Goal: Task Accomplishment & Management: Use online tool/utility

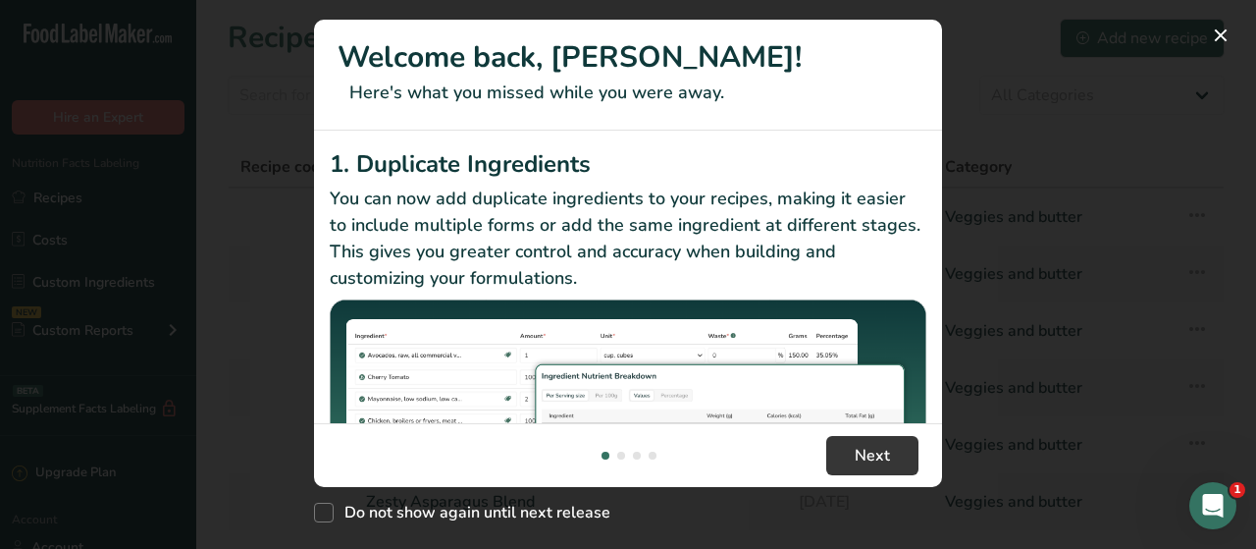
click at [770, 159] on h2 "1. Duplicate Ingredients" at bounding box center [628, 163] width 597 height 35
click at [1231, 32] on button "New Features" at bounding box center [1220, 35] width 31 height 31
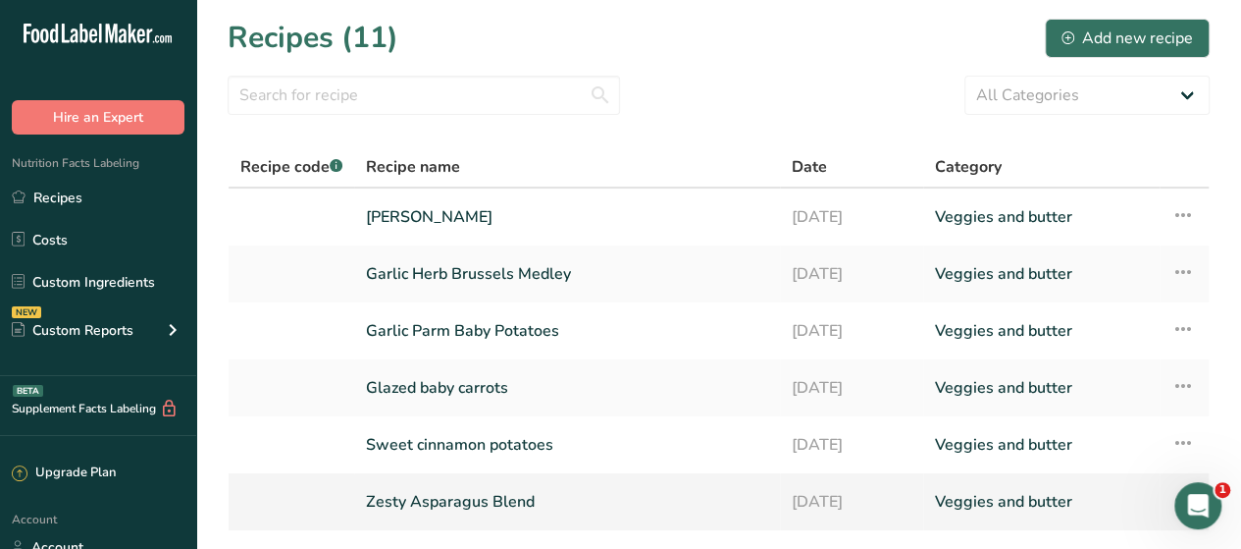
click at [449, 498] on link "Zesty Asparagus Blend" at bounding box center [567, 501] width 402 height 41
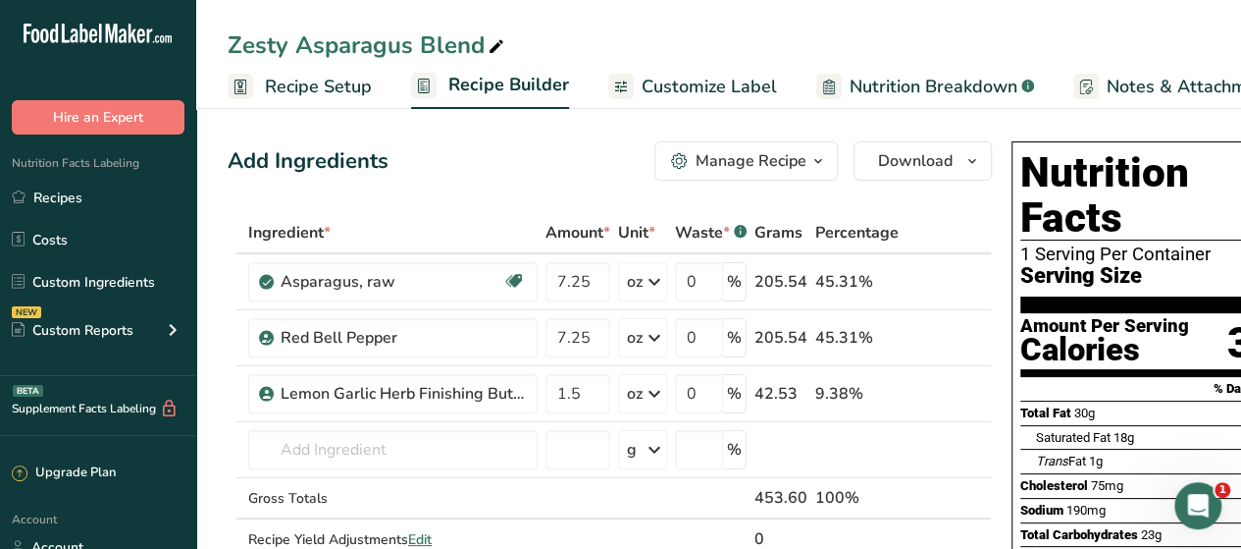
click at [83, 219] on ul "Recipes Costs Custom Ingredients NEW Custom Reports Menu Label Ingredient Compa…" at bounding box center [98, 267] width 196 height 176
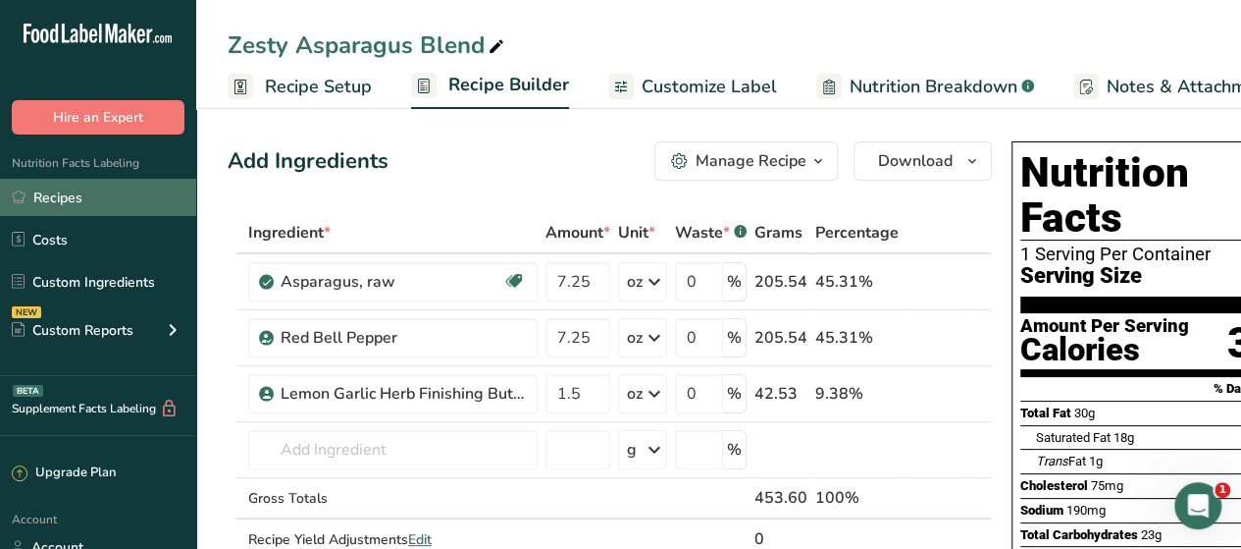
click at [89, 193] on link "Recipes" at bounding box center [98, 197] width 196 height 37
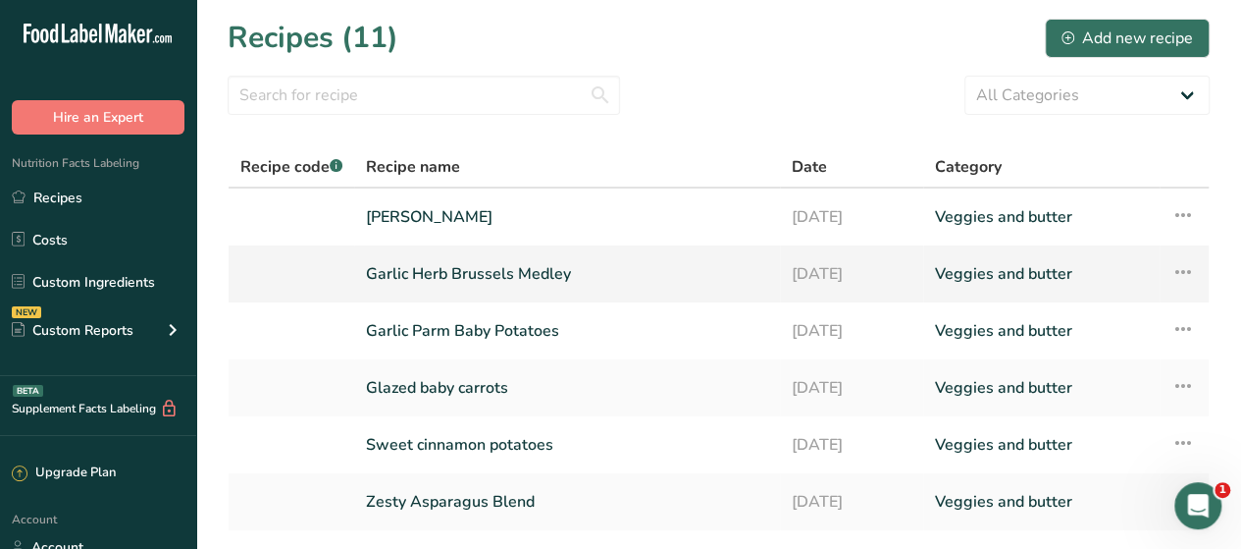
click at [535, 280] on link "Garlic Herb Brussels Medley" at bounding box center [567, 273] width 402 height 41
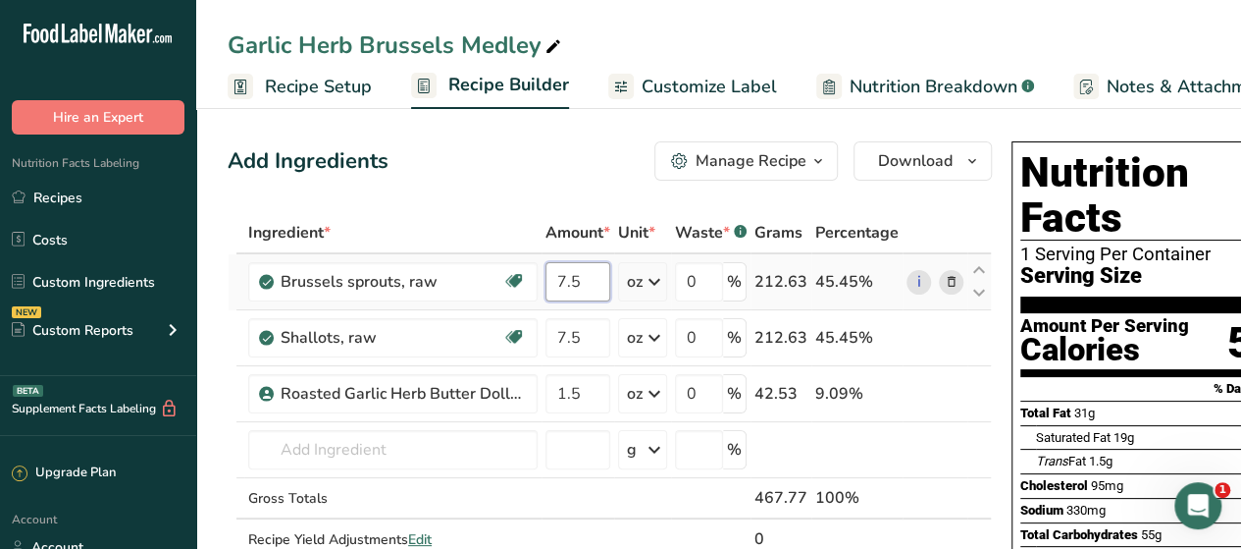
click at [573, 284] on input "7.5" at bounding box center [578, 281] width 65 height 39
click at [587, 284] on input "7.5" at bounding box center [578, 281] width 65 height 39
type input "7.2496"
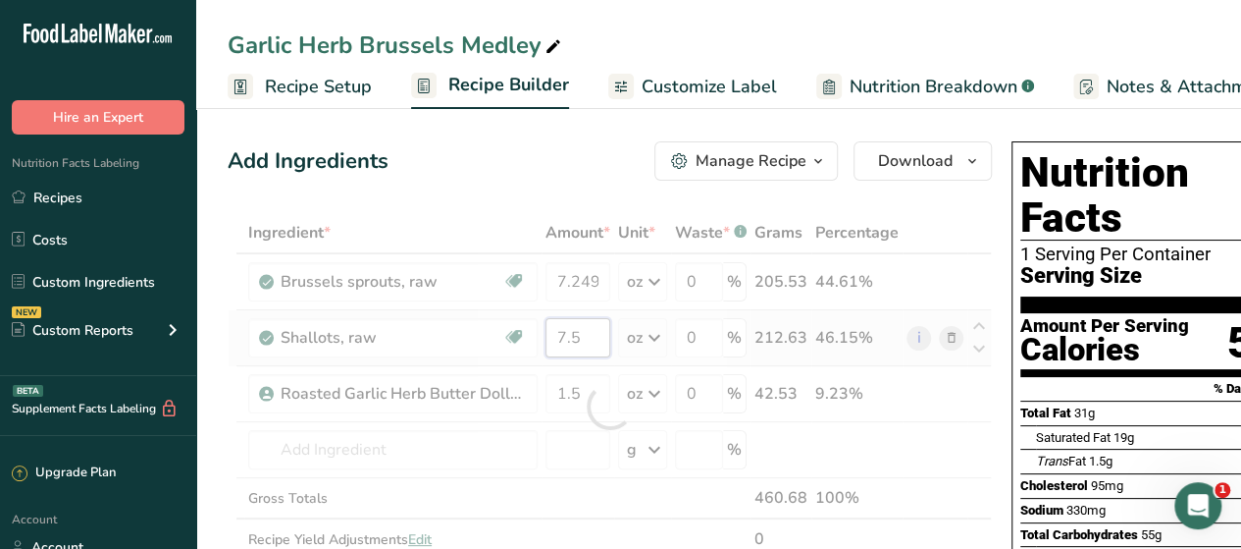
click at [591, 327] on div "Ingredient * Amount * Unit * Waste * .a-a{fill:#347362;}.b-a{fill:#fff;} Grams …" at bounding box center [610, 406] width 764 height 389
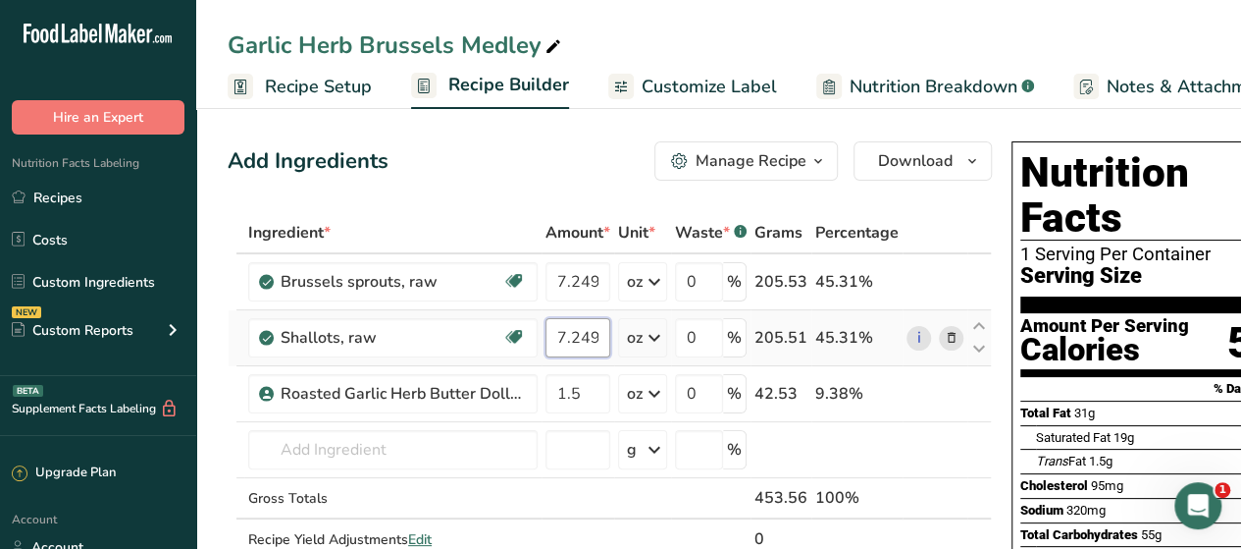
scroll to position [0, 7]
type input "7.2496"
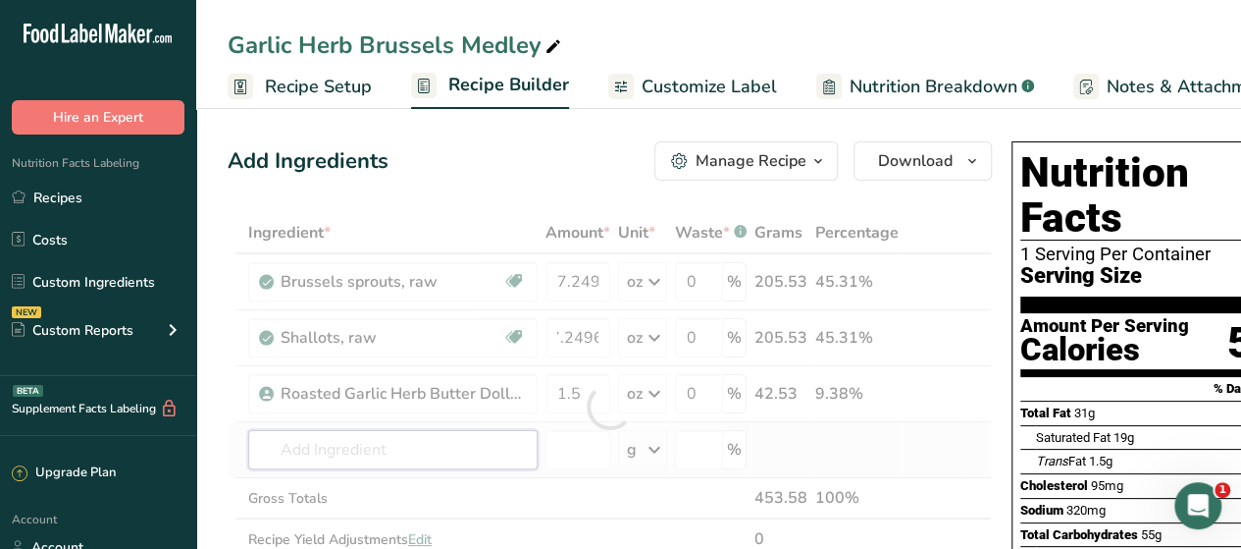
scroll to position [0, 0]
click at [533, 438] on div "Ingredient * Amount * Unit * Waste * .a-a{fill:#347362;}.b-a{fill:#fff;} Grams …" at bounding box center [610, 406] width 764 height 389
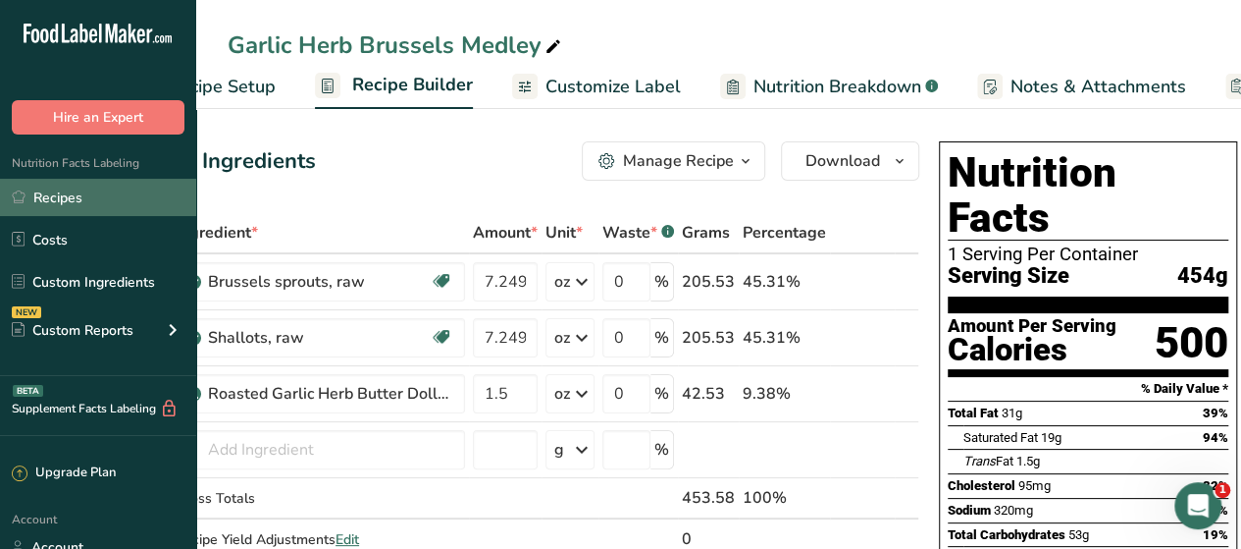
click at [80, 187] on link "Recipes" at bounding box center [98, 197] width 196 height 37
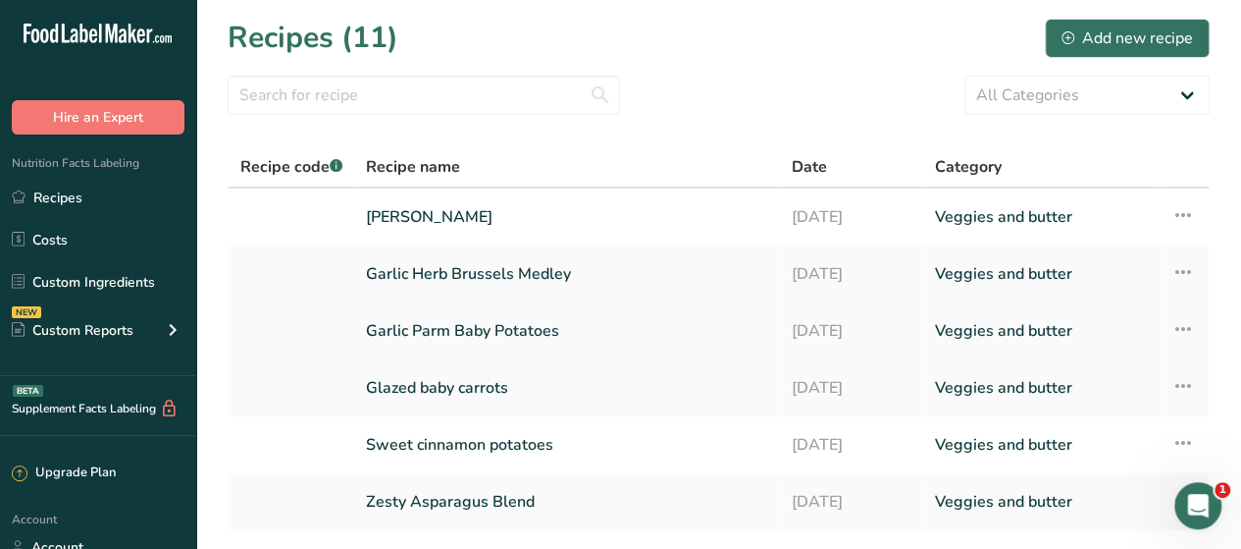
click at [508, 333] on link "Garlic Parm Baby Potatoes" at bounding box center [567, 330] width 402 height 41
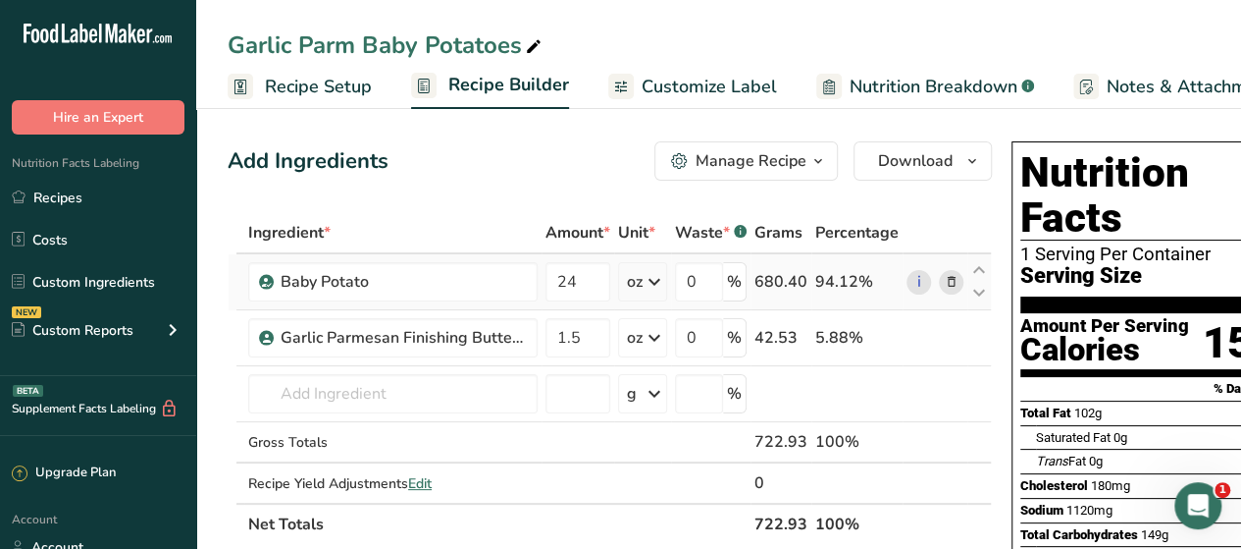
click at [659, 288] on icon at bounding box center [655, 281] width 24 height 35
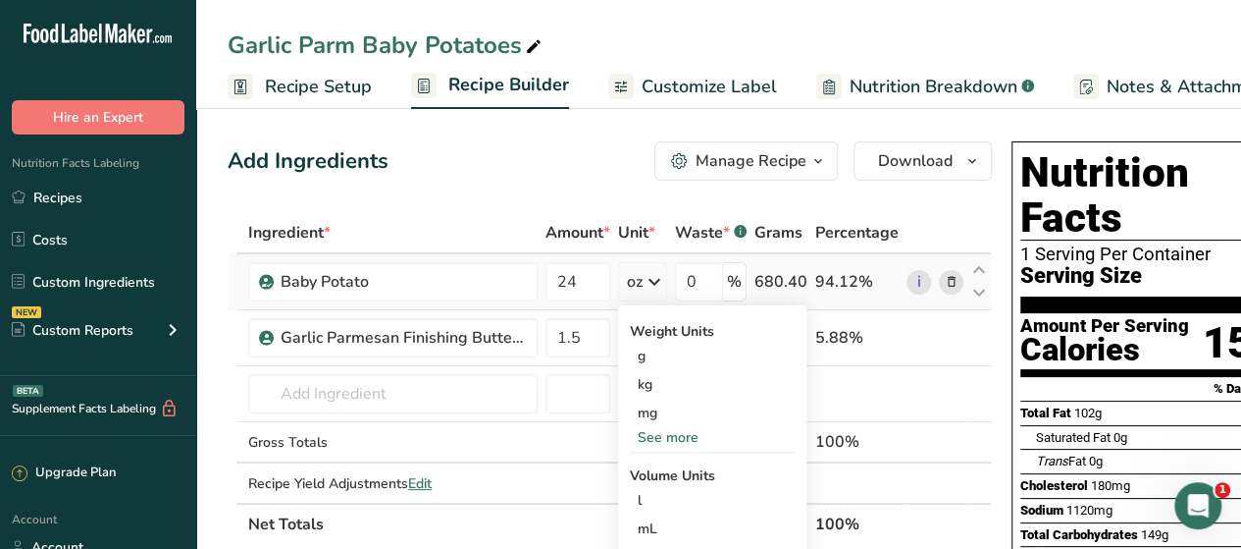
click at [660, 437] on div "See more" at bounding box center [712, 437] width 165 height 21
click at [645, 468] on div "lb" at bounding box center [712, 469] width 165 height 28
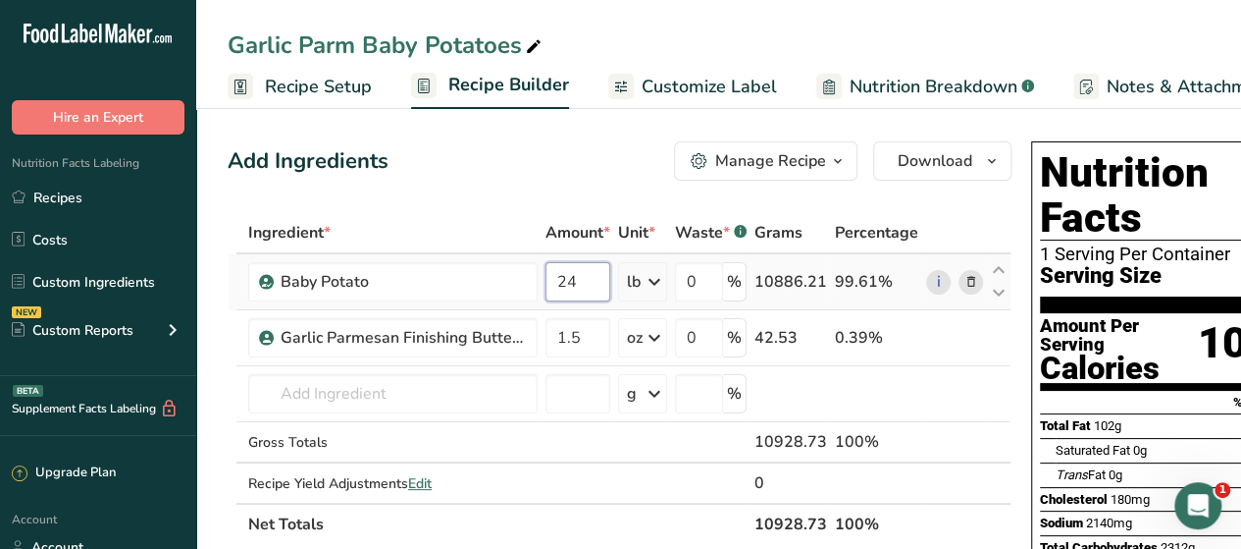
click at [604, 285] on input "24" at bounding box center [578, 281] width 65 height 39
type input "2"
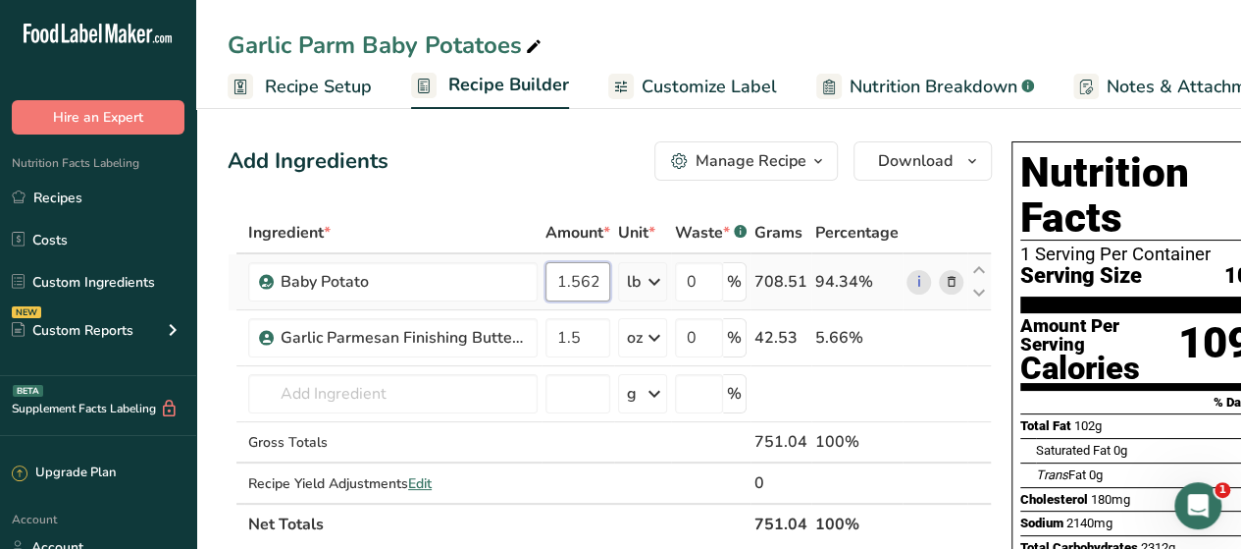
scroll to position [0, 7]
type input "1.5625"
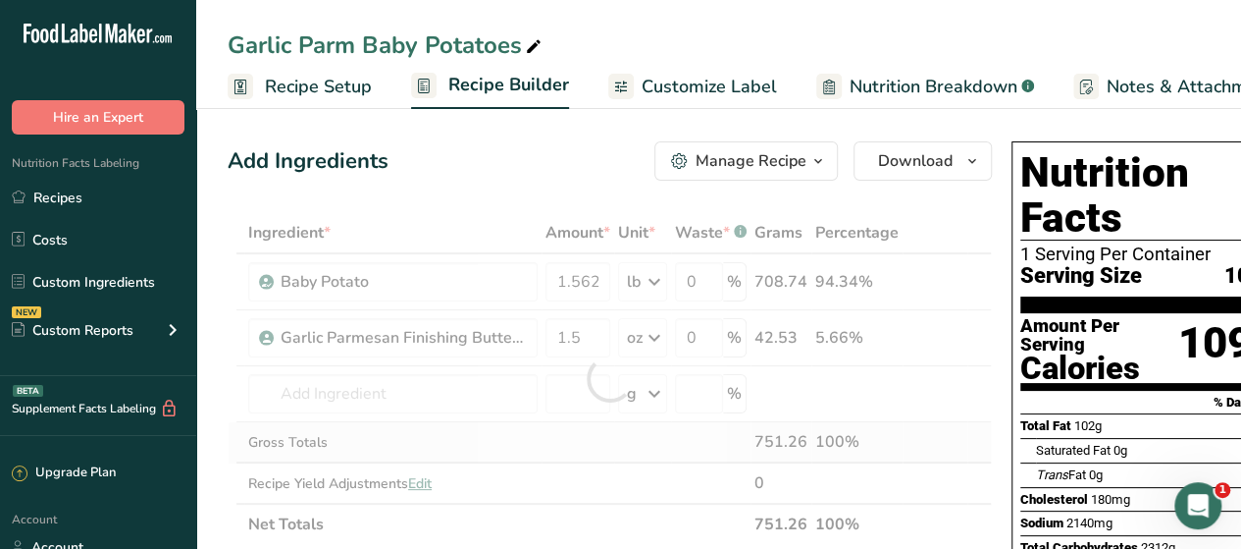
click at [596, 422] on div "Ingredient * Amount * Unit * Waste * .a-a{fill:#347362;}.b-a{fill:#fff;} Grams …" at bounding box center [610, 378] width 764 height 333
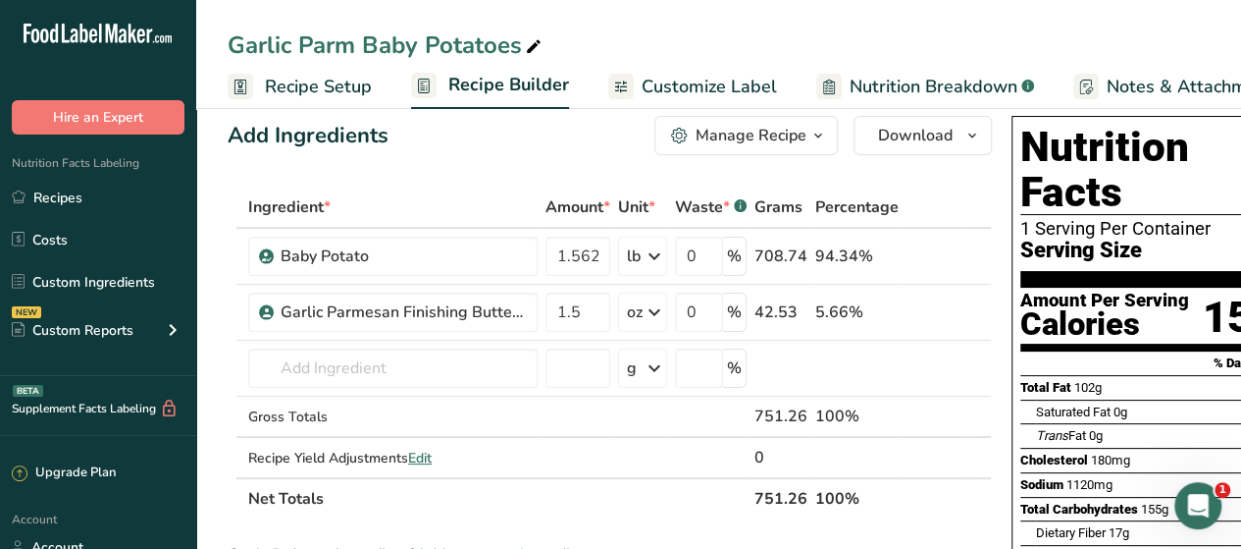
scroll to position [0, 73]
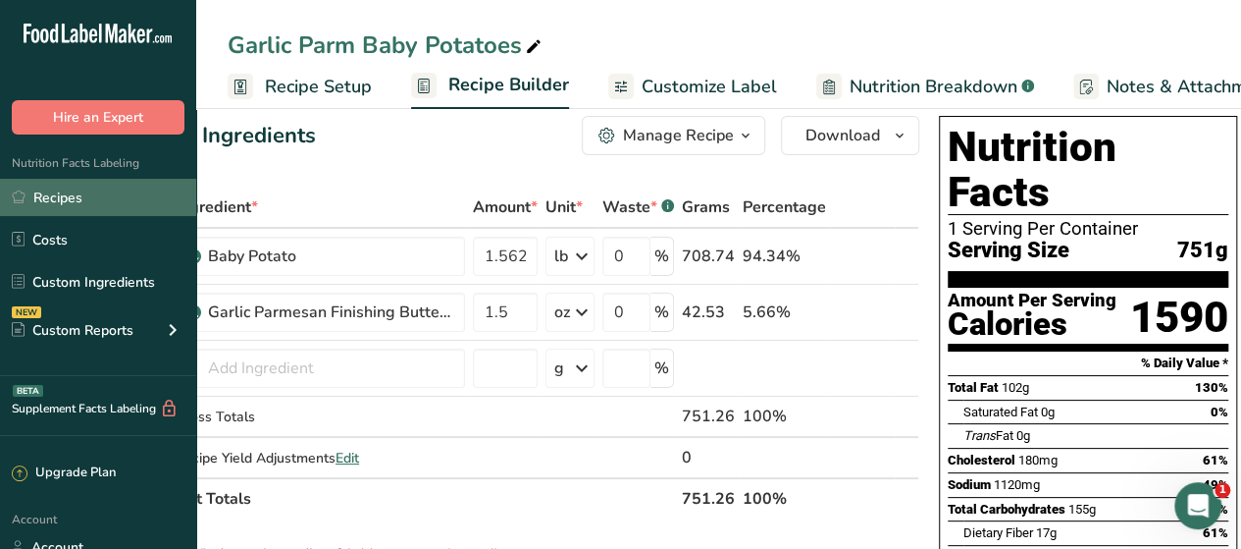
click at [86, 205] on link "Recipes" at bounding box center [98, 197] width 196 height 37
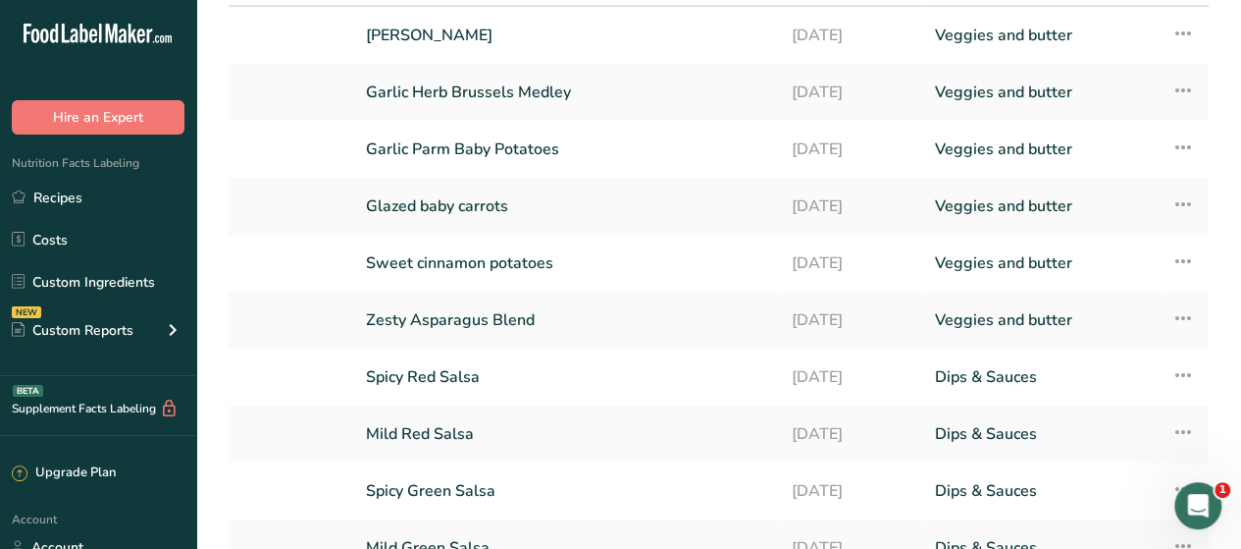
scroll to position [183, 0]
click at [442, 197] on link "Glazed baby carrots" at bounding box center [567, 204] width 402 height 41
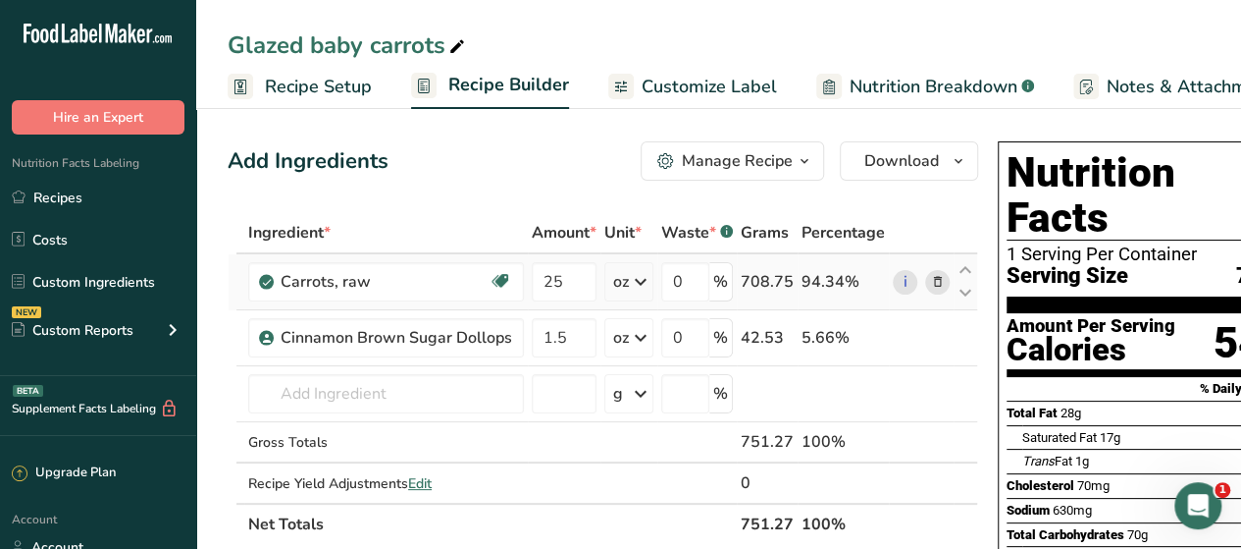
click at [644, 285] on icon at bounding box center [641, 281] width 24 height 35
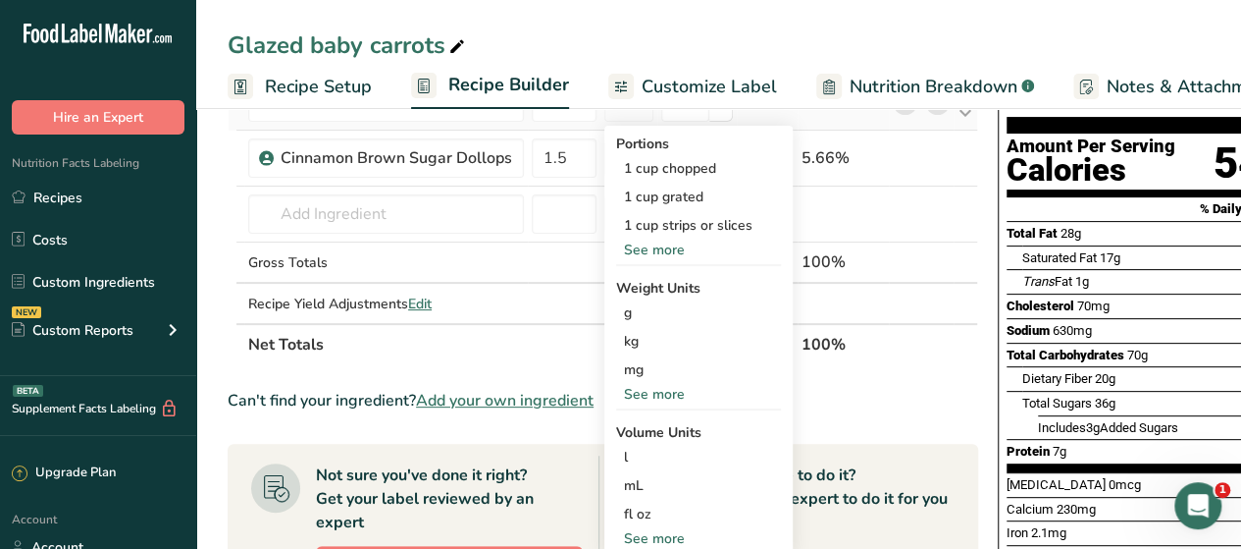
scroll to position [223, 0]
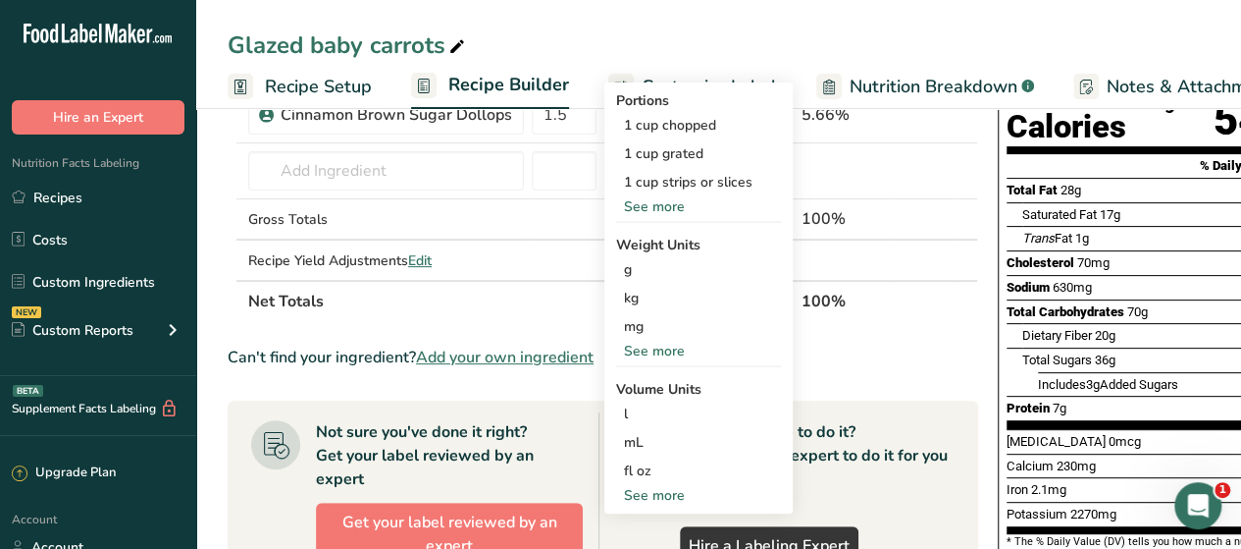
click at [644, 350] on div "See more" at bounding box center [698, 351] width 165 height 21
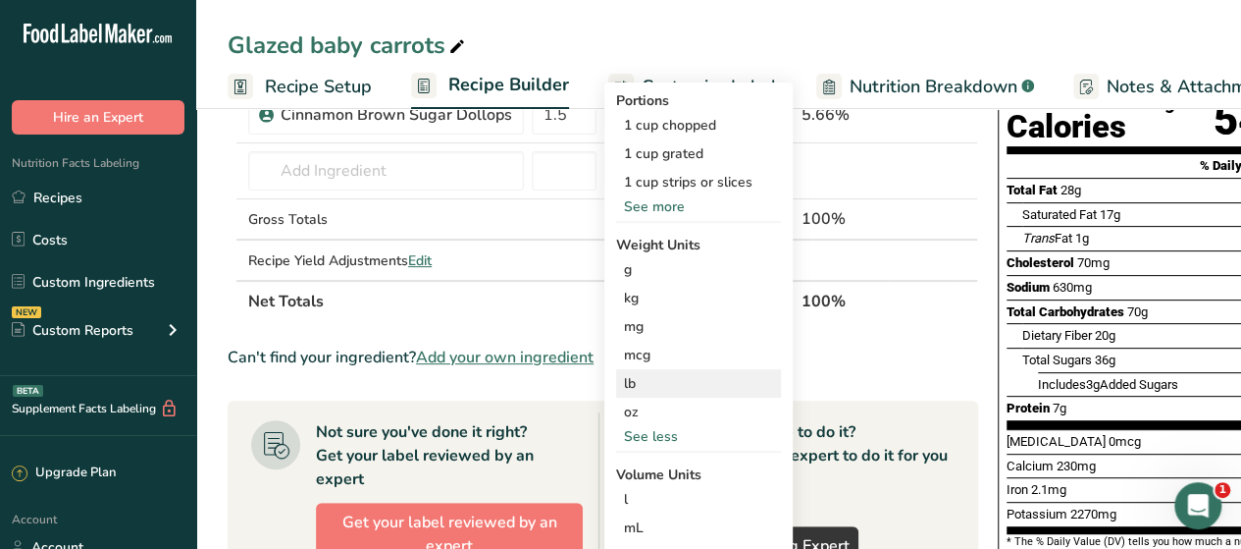
click at [633, 386] on div "lb" at bounding box center [698, 383] width 165 height 28
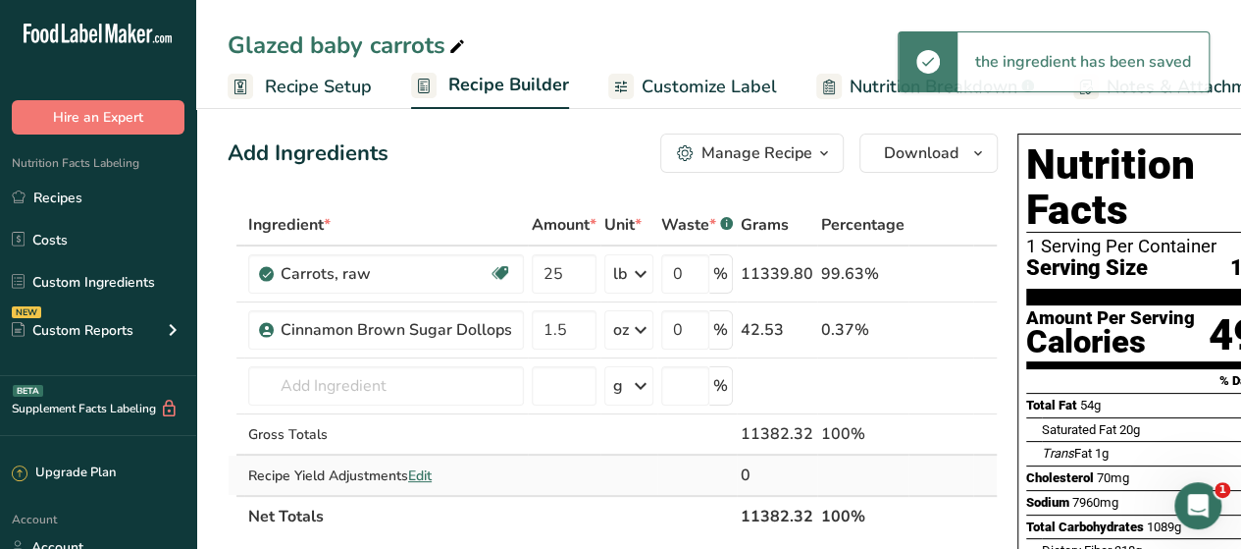
scroll to position [7, 0]
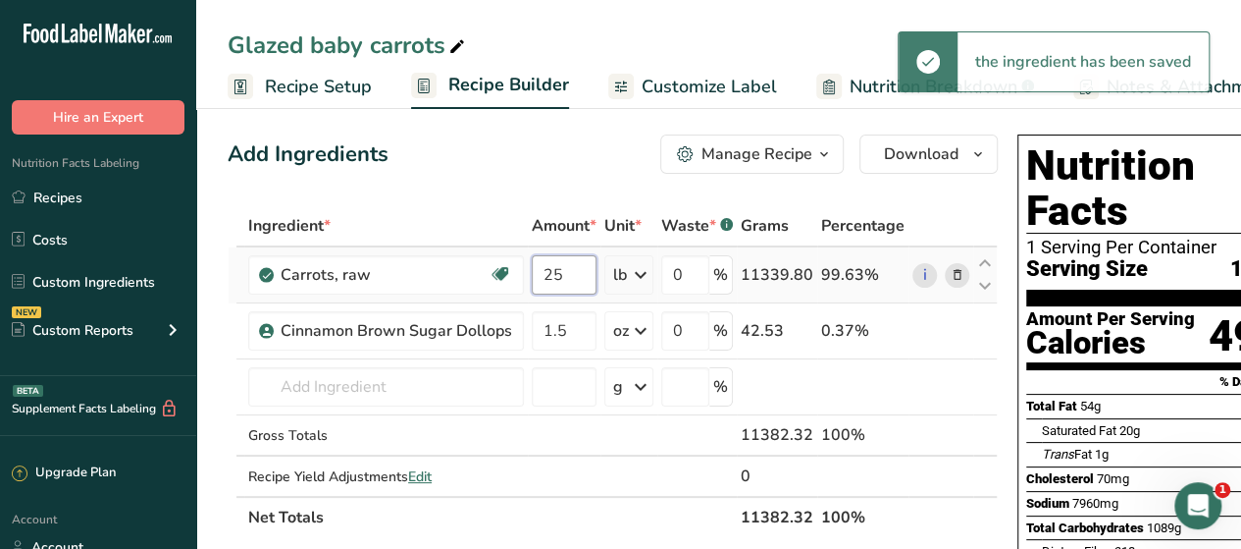
click at [584, 263] on input "25" at bounding box center [564, 274] width 65 height 39
type input "2"
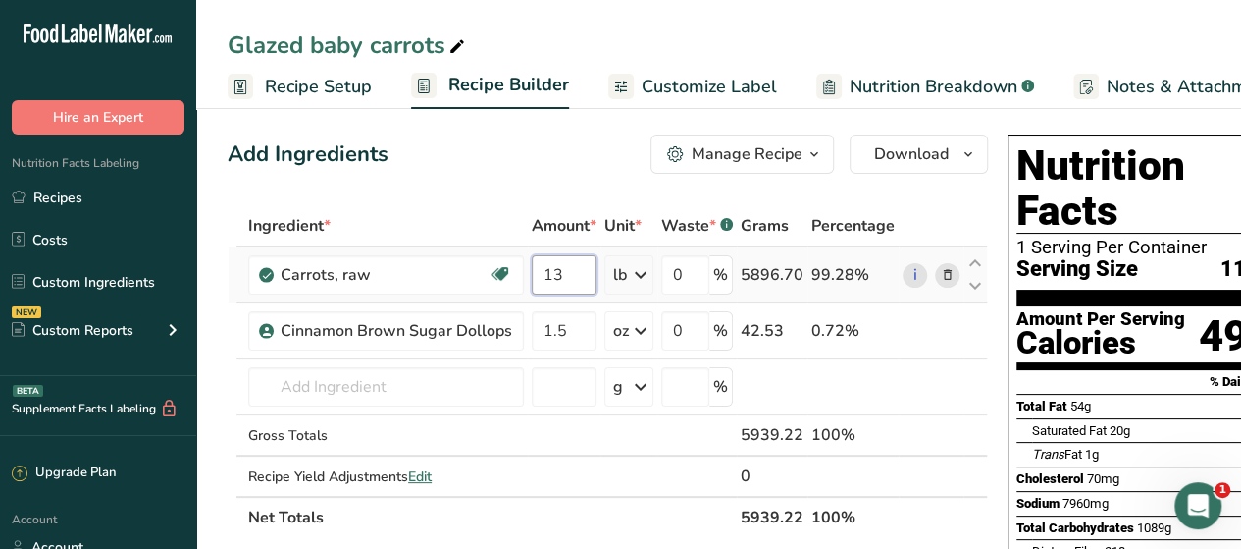
type input "1"
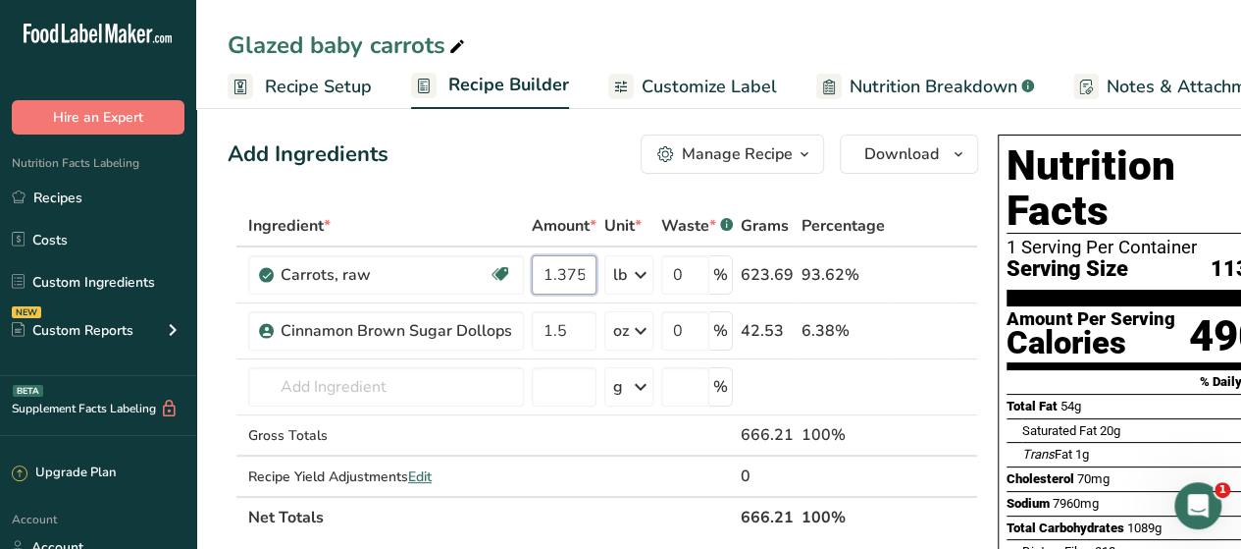
type input "1.375"
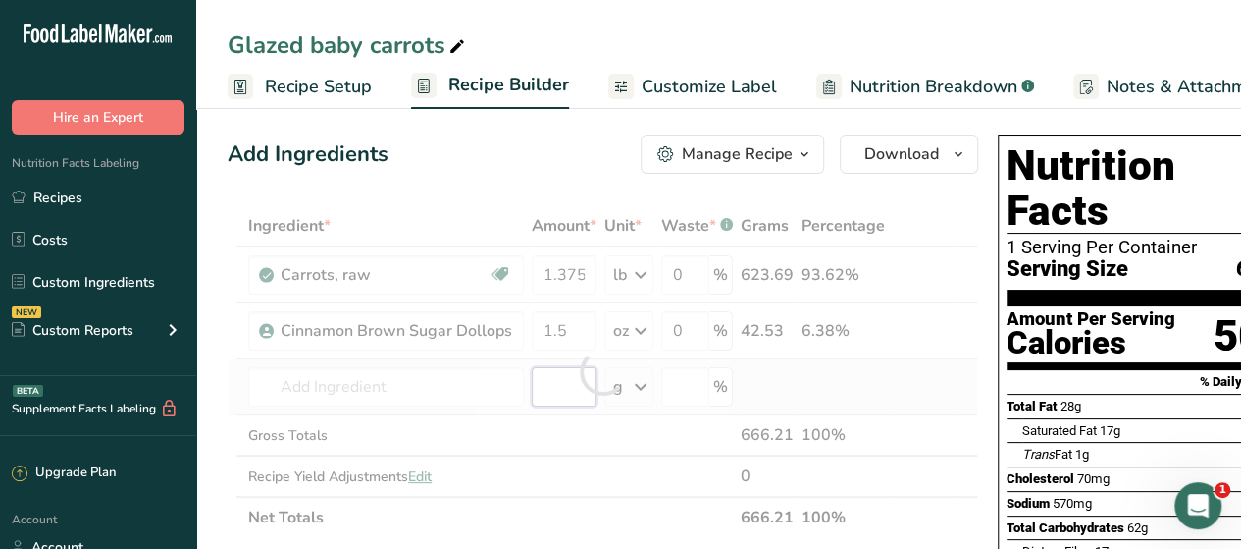
click at [541, 400] on div "Ingredient * Amount * Unit * Waste * .a-a{fill:#347362;}.b-a{fill:#fff;} Grams …" at bounding box center [603, 371] width 751 height 333
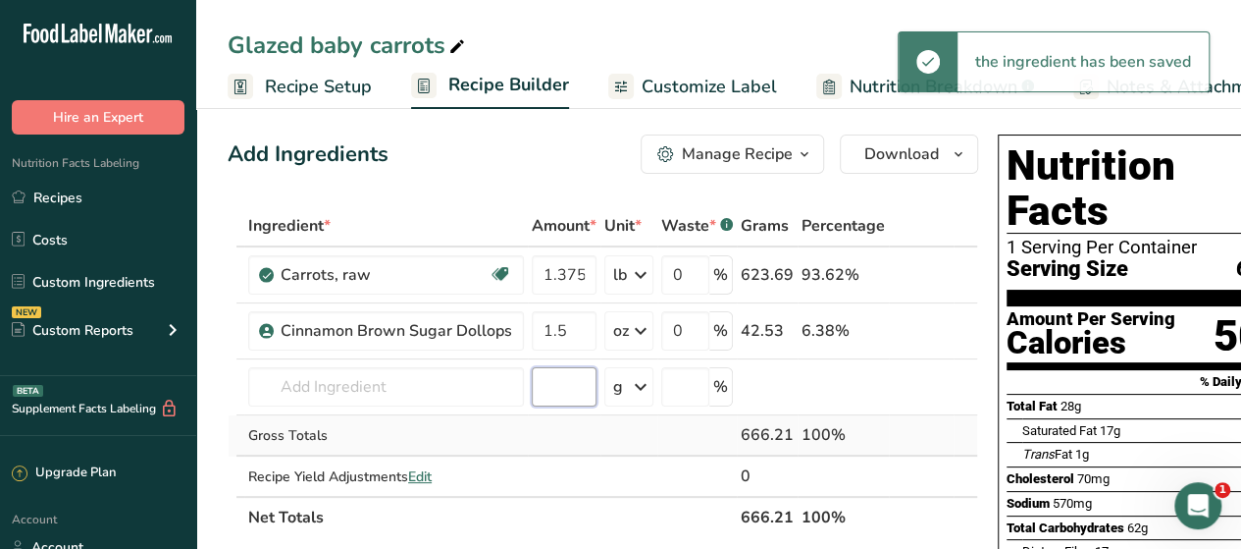
scroll to position [0, 58]
